Goal: Task Accomplishment & Management: Manage account settings

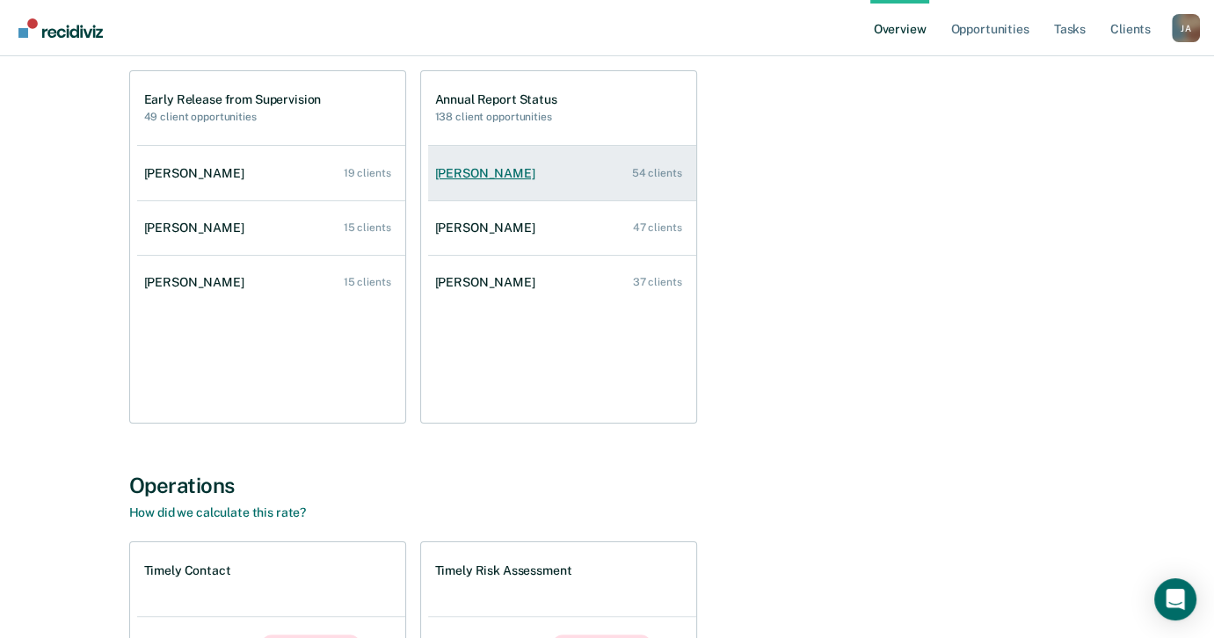
scroll to position [88, 0]
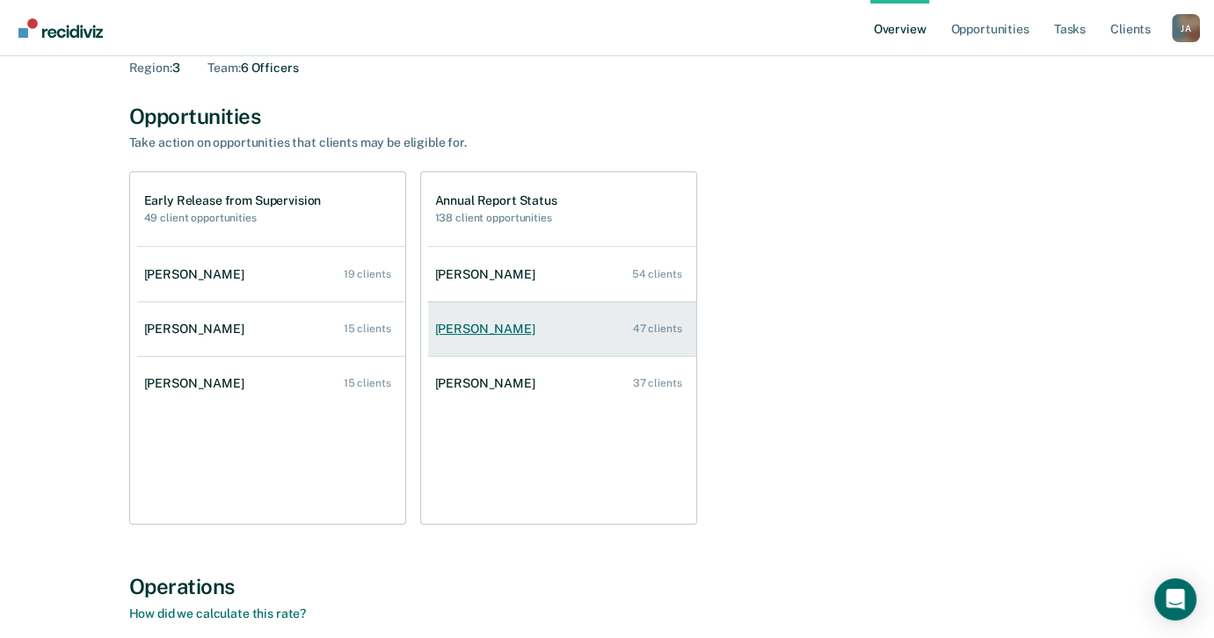
click at [567, 337] on link "[PERSON_NAME] 47 clients" at bounding box center [562, 329] width 268 height 50
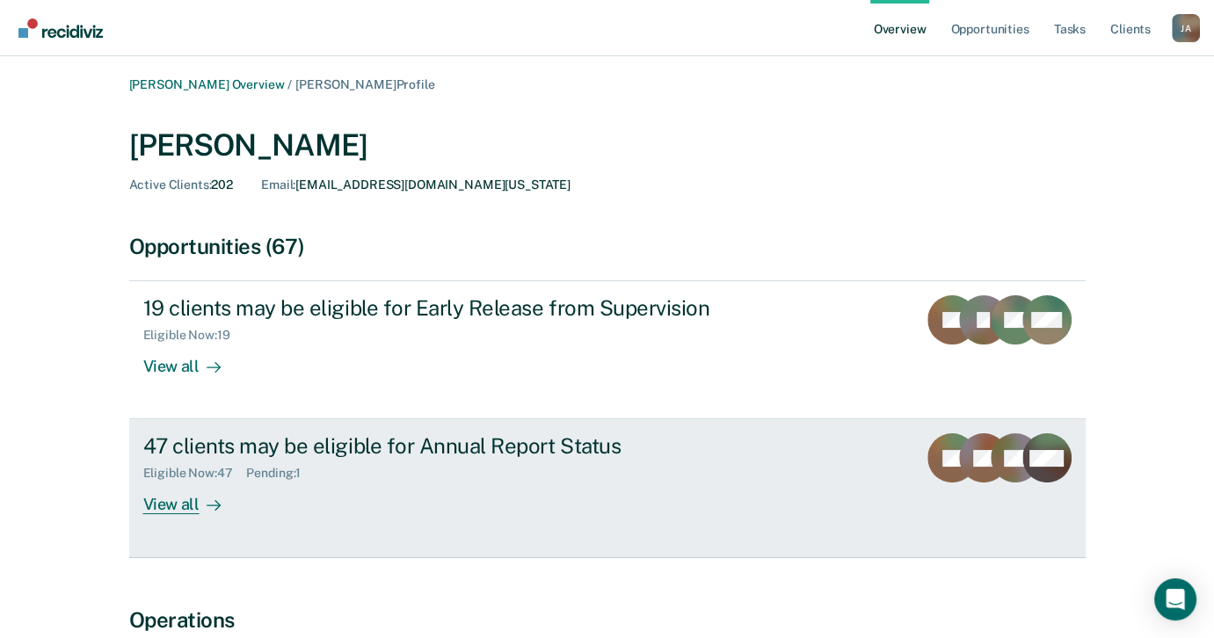
click at [384, 483] on div "47 clients may be eligible for Annual Report Status Eligible Now : 47 Pending :…" at bounding box center [472, 473] width 659 height 81
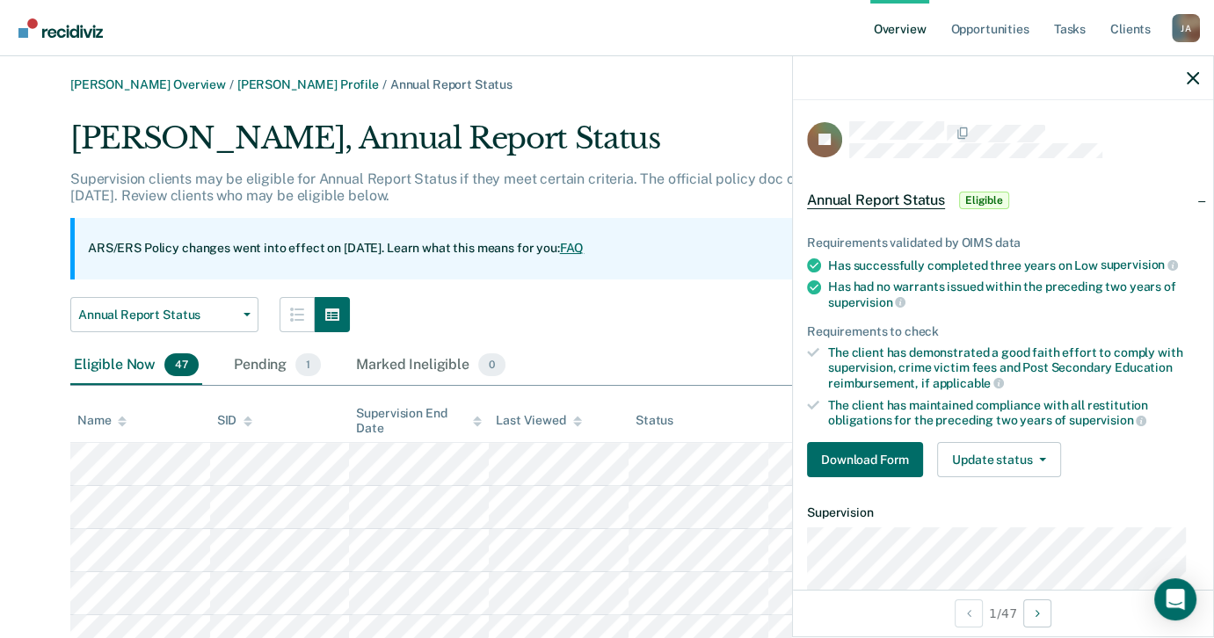
scroll to position [88, 0]
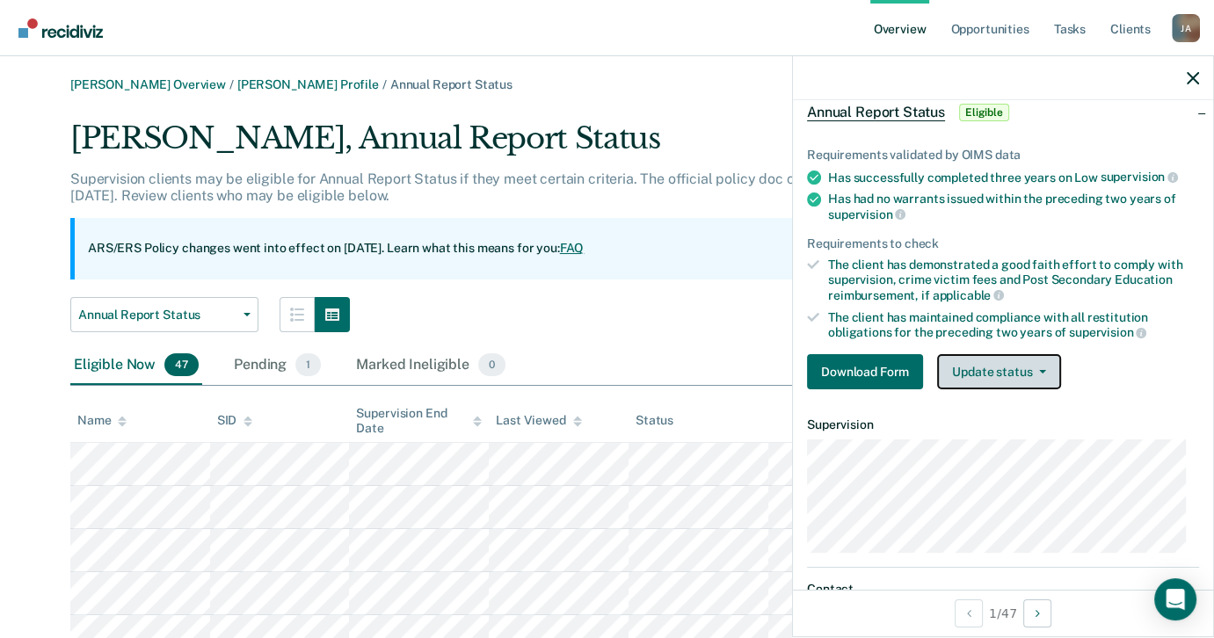
click at [1010, 359] on button "Update status" at bounding box center [999, 371] width 124 height 35
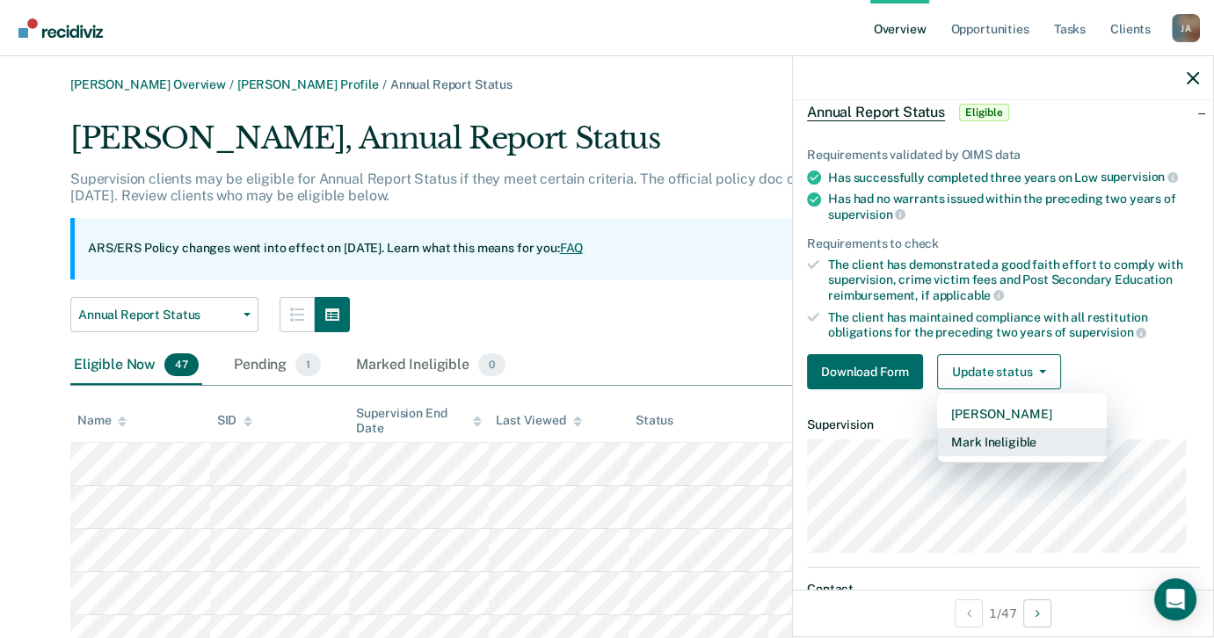
click at [1002, 433] on button "Mark Ineligible" at bounding box center [1022, 442] width 170 height 28
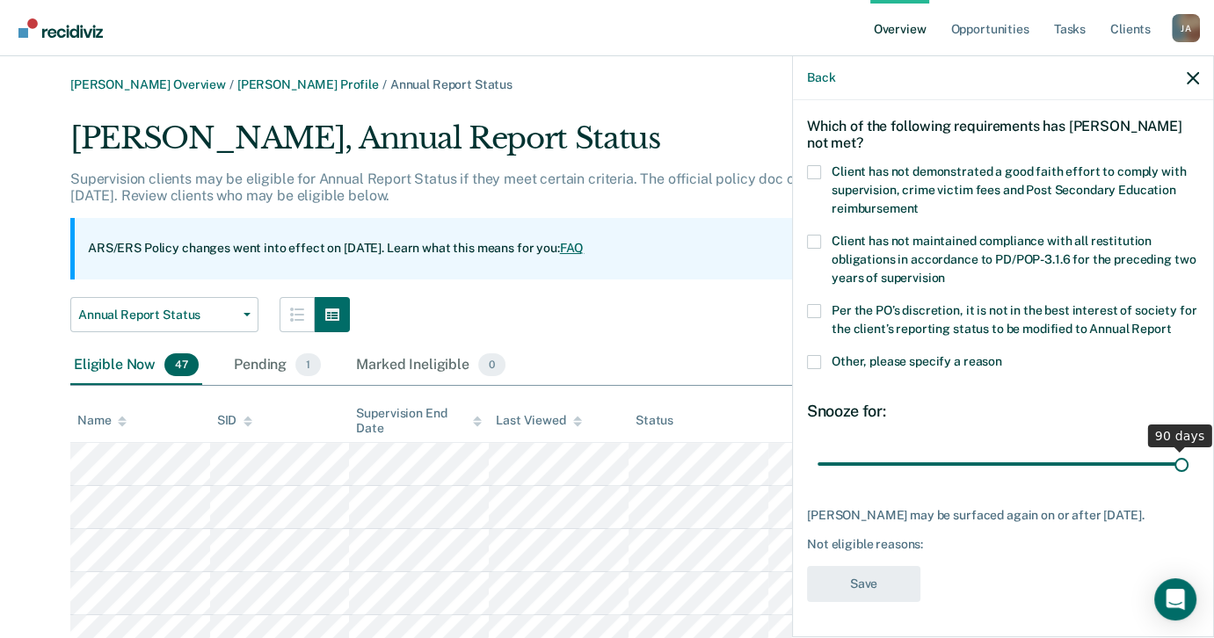
drag, startPoint x: 937, startPoint y: 462, endPoint x: 1172, endPoint y: 458, distance: 234.8
type input "90"
click at [1172, 458] on input "range" at bounding box center [1003, 464] width 371 height 31
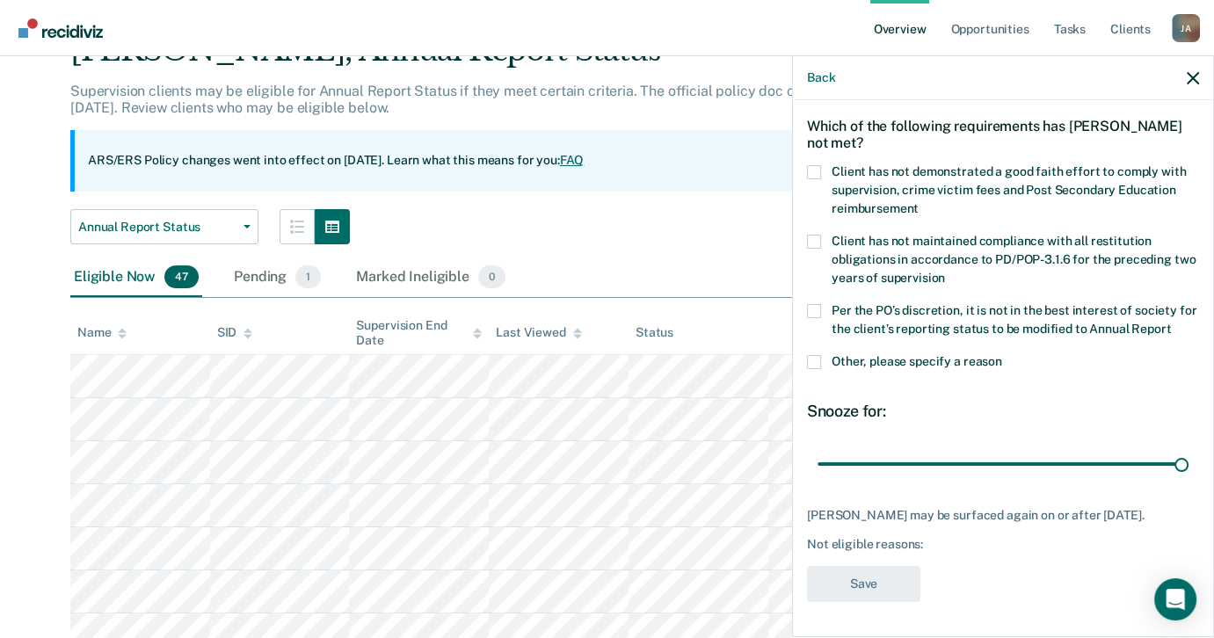
click at [812, 165] on span at bounding box center [814, 172] width 14 height 14
click at [919, 202] on input "Client has not demonstrated a good faith effort to comply with supervision, cri…" at bounding box center [919, 202] width 0 height 0
click at [878, 578] on button "Save" at bounding box center [863, 584] width 113 height 36
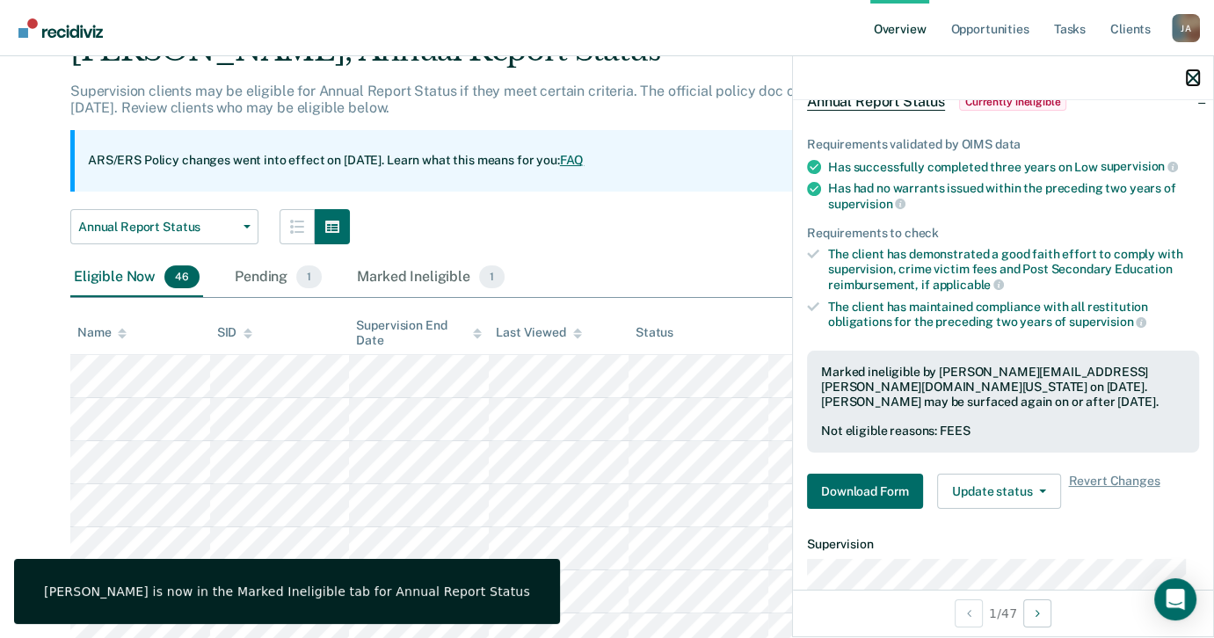
click at [1192, 75] on icon "button" at bounding box center [1193, 78] width 12 height 12
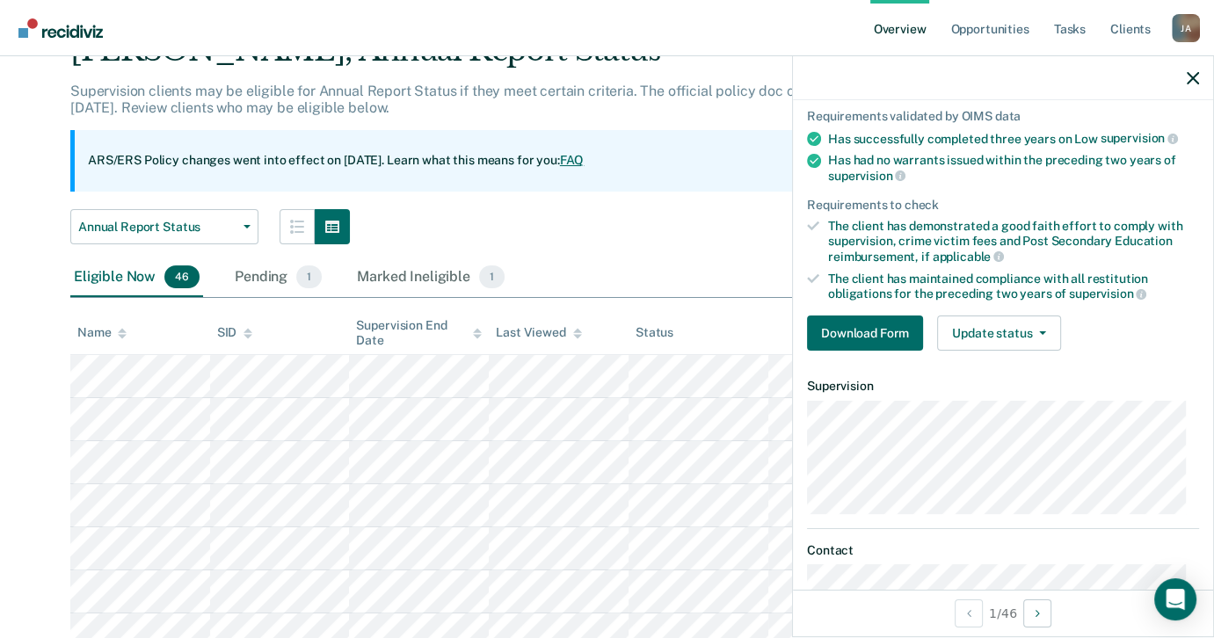
scroll to position [164, 0]
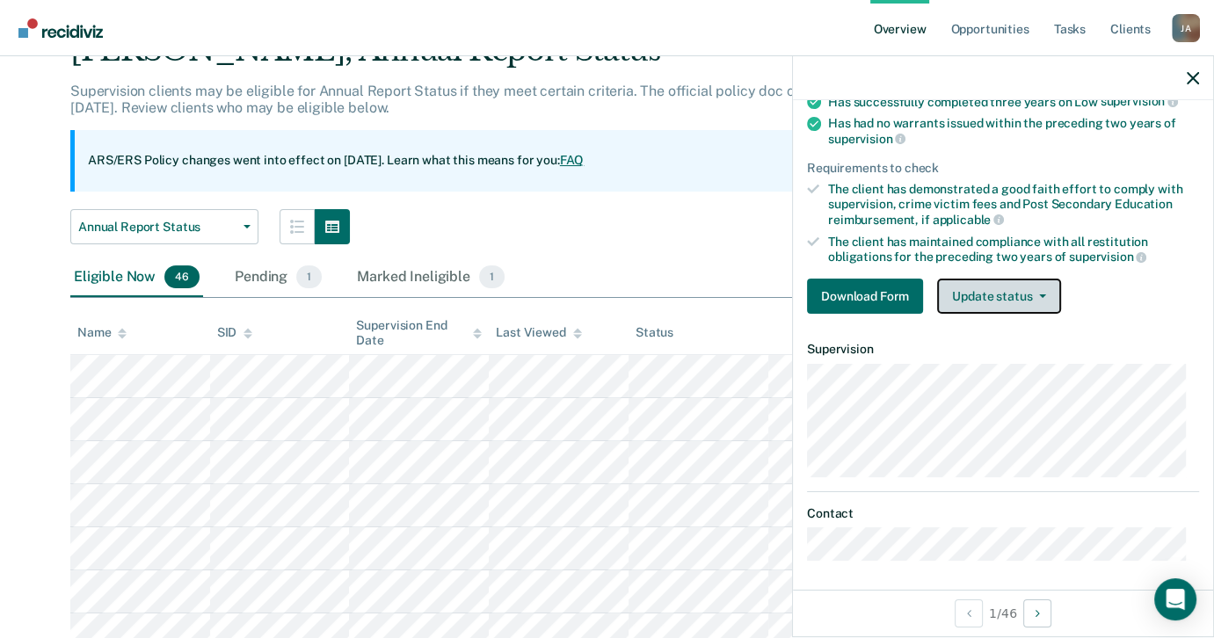
click at [1030, 296] on button "Update status" at bounding box center [999, 296] width 124 height 35
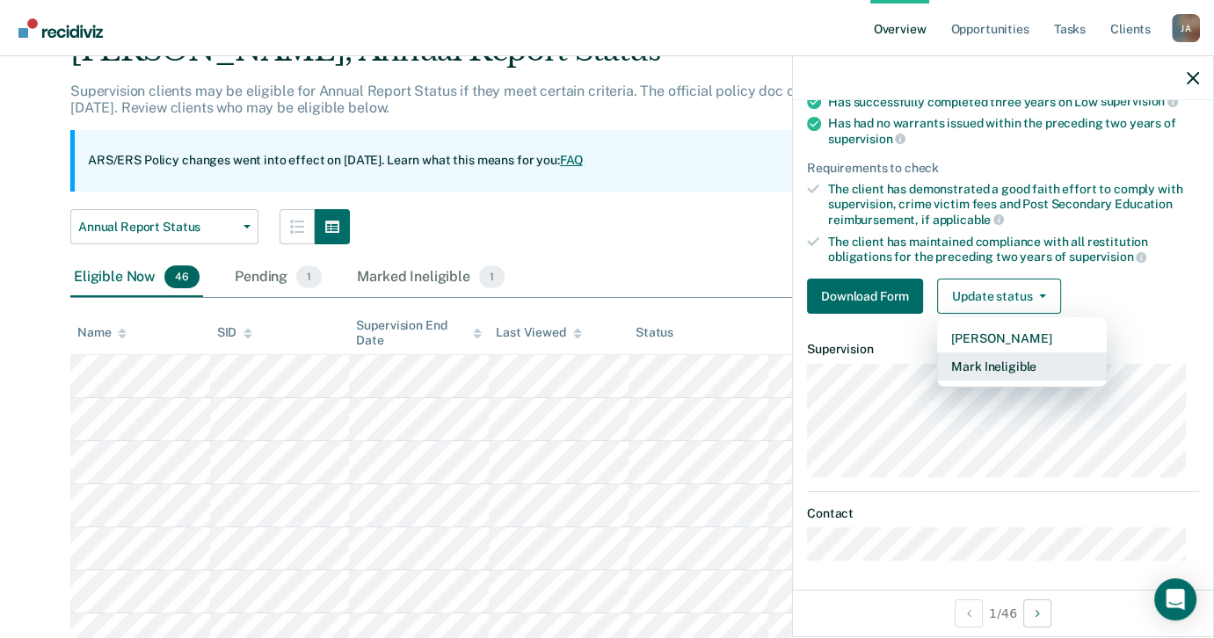
click at [1018, 365] on button "Mark Ineligible" at bounding box center [1022, 367] width 170 height 28
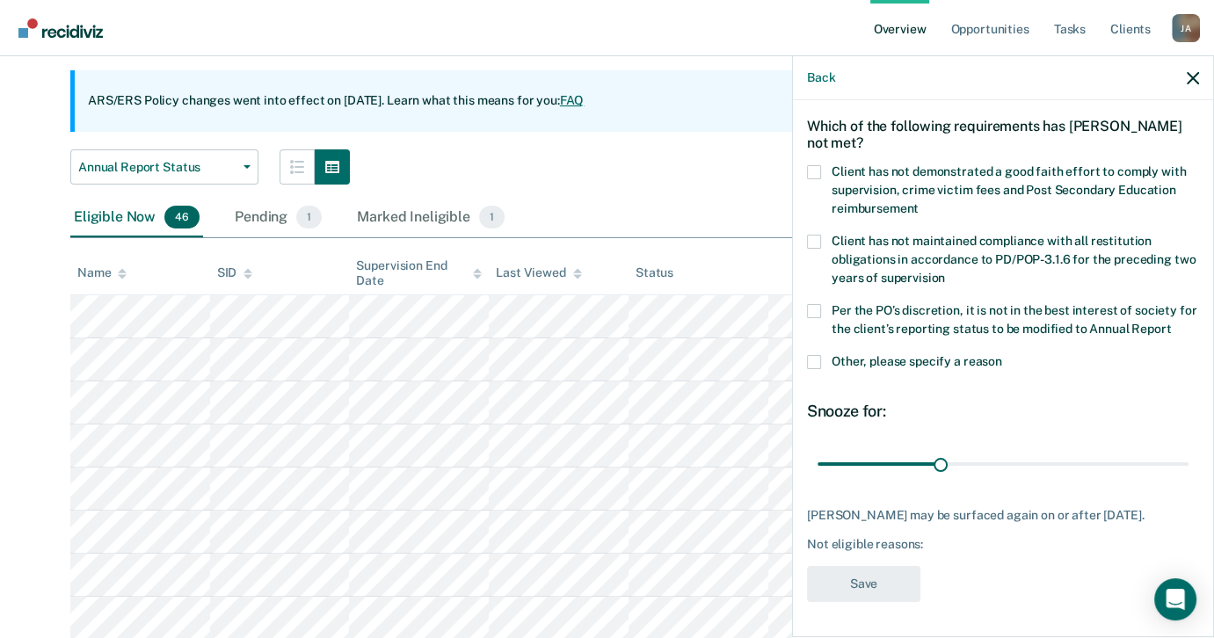
scroll to position [176, 0]
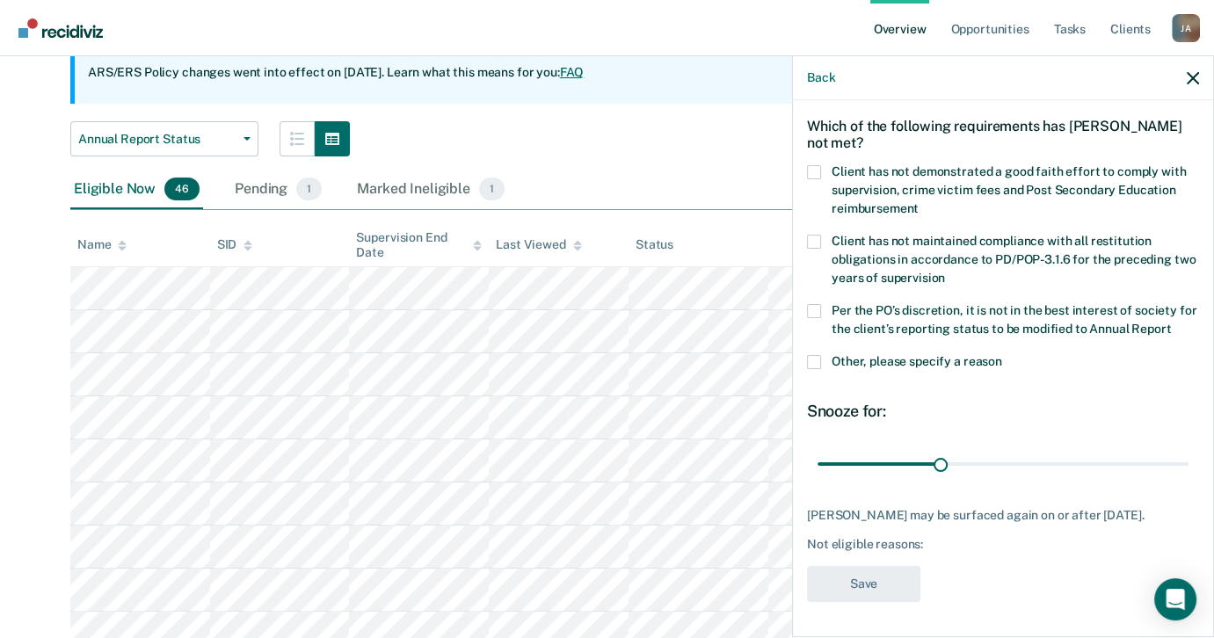
click at [818, 355] on span at bounding box center [814, 362] width 14 height 14
click at [1002, 355] on input "Other, please specify a reason" at bounding box center [1002, 355] width 0 height 0
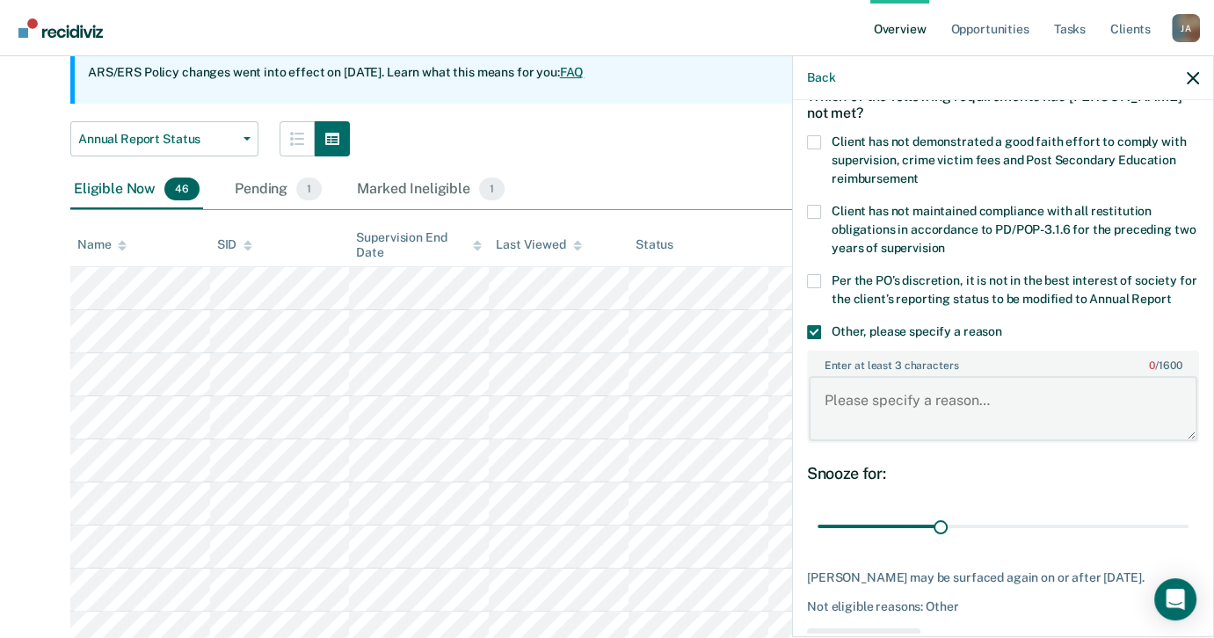
click at [960, 435] on textarea "Enter at least 3 characters 0 / 1600" at bounding box center [1003, 408] width 389 height 65
click at [909, 403] on textarea "Enter at least 3 characters 0 / 1600" at bounding box center [1003, 408] width 389 height 65
click at [927, 395] on textarea "Enter at least 3 characters 0 / 1600" at bounding box center [1003, 408] width 389 height 65
paste textarea "MUR W/DEADLY WPN"
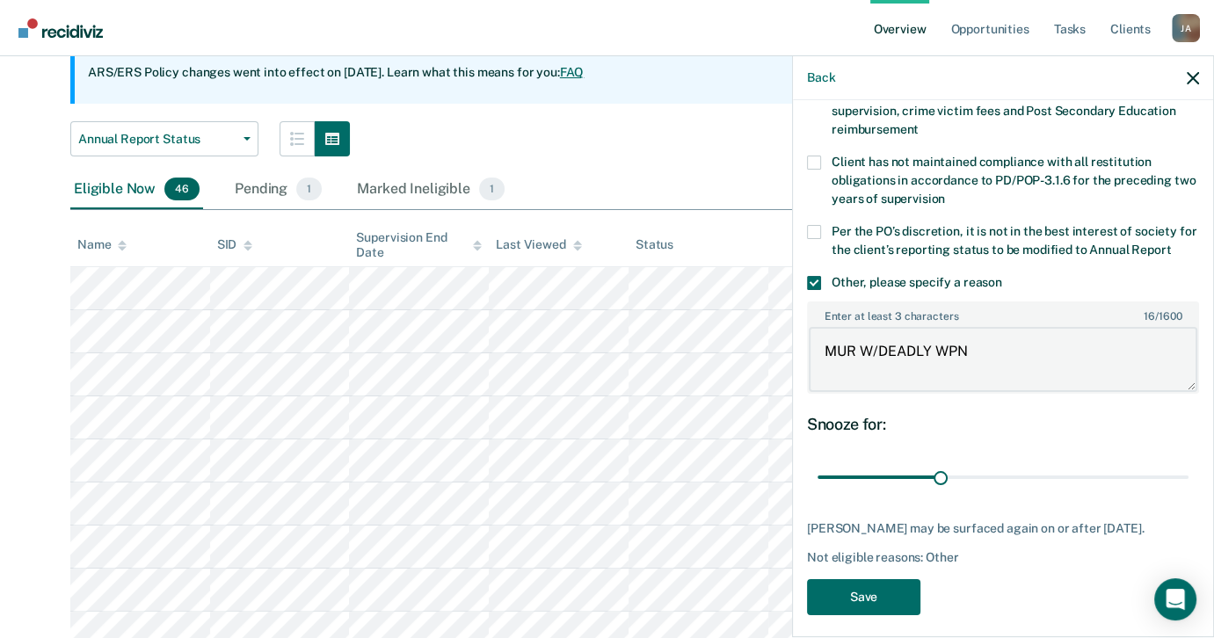
scroll to position [190, 0]
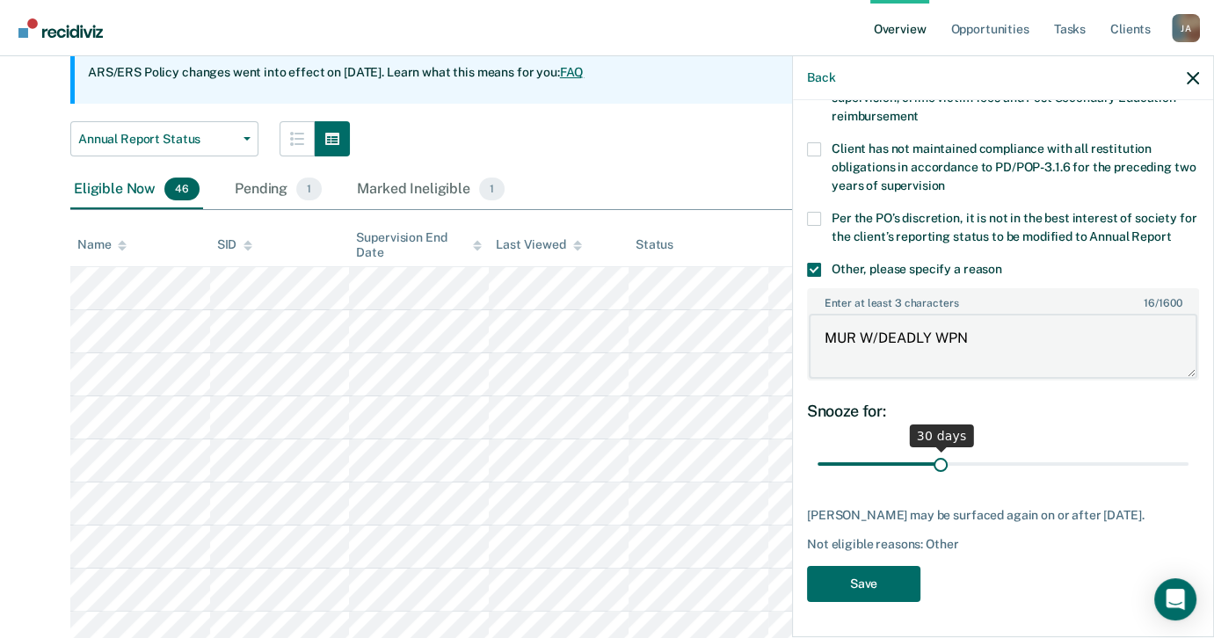
type textarea "MUR W/DEADLY WPN"
drag, startPoint x: 931, startPoint y: 454, endPoint x: 1392, endPoint y: 459, distance: 460.8
type input "90"
click at [1189, 459] on input "range" at bounding box center [1003, 464] width 371 height 31
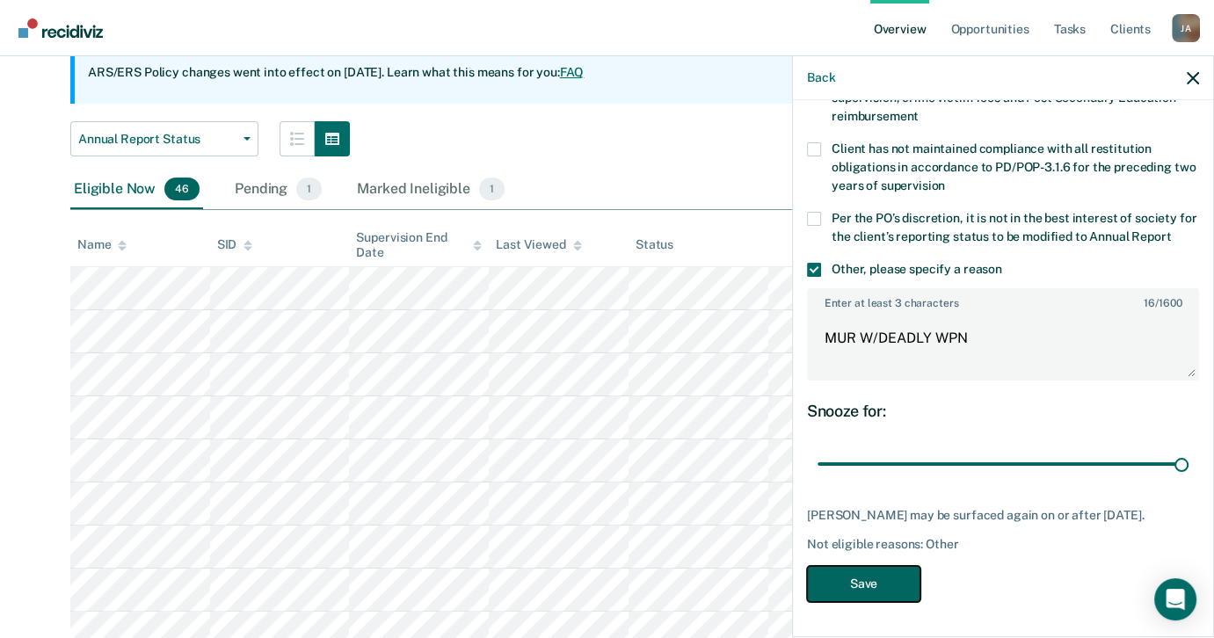
click at [860, 587] on button "Save" at bounding box center [863, 584] width 113 height 36
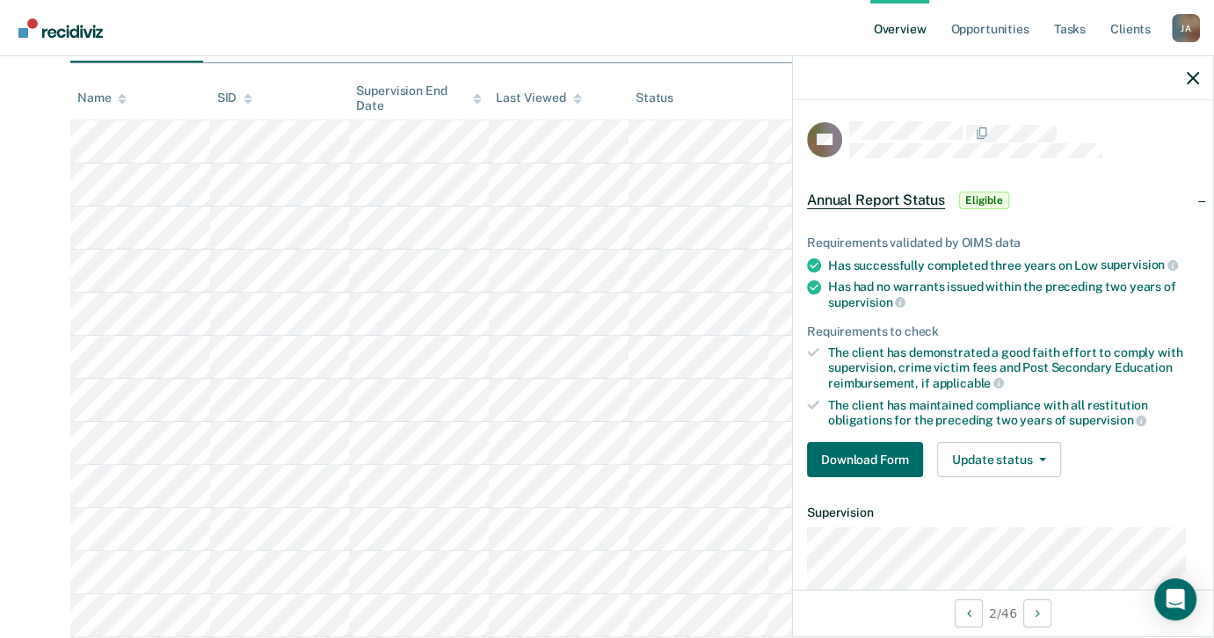
scroll to position [127, 0]
